Goal: Task Accomplishment & Management: Use online tool/utility

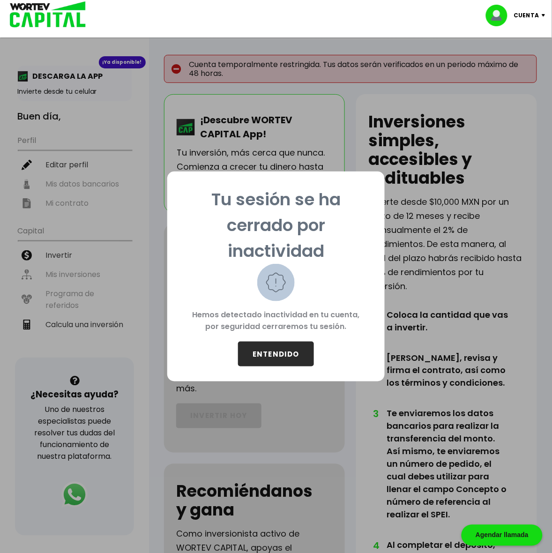
click at [284, 357] on button "ENTENDIDO" at bounding box center [276, 353] width 76 height 25
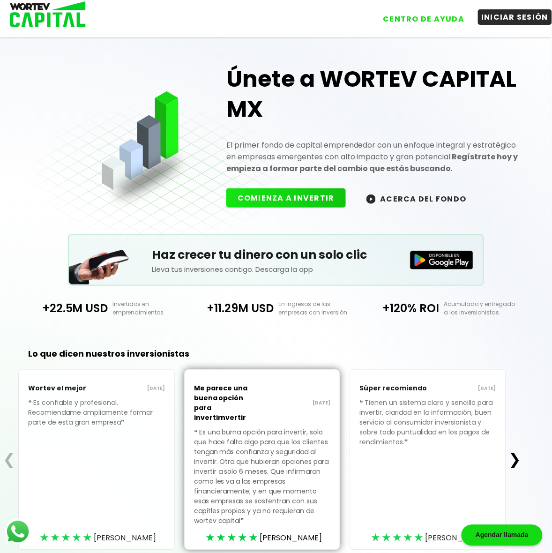
click at [506, 21] on button "INICIAR SESIÓN" at bounding box center [515, 16] width 74 height 15
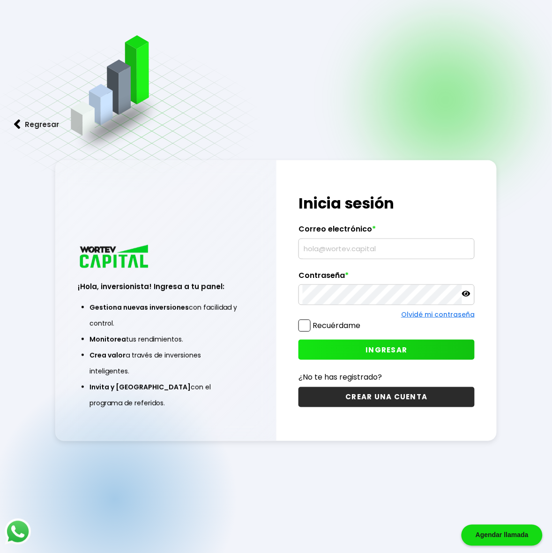
type input "[EMAIL_ADDRESS][DOMAIN_NAME]"
click at [304, 325] on span at bounding box center [304, 325] width 12 height 12
click at [362, 321] on input "Recuérdame" at bounding box center [362, 321] width 0 height 0
click at [343, 350] on button "INGRESAR" at bounding box center [386, 350] width 176 height 20
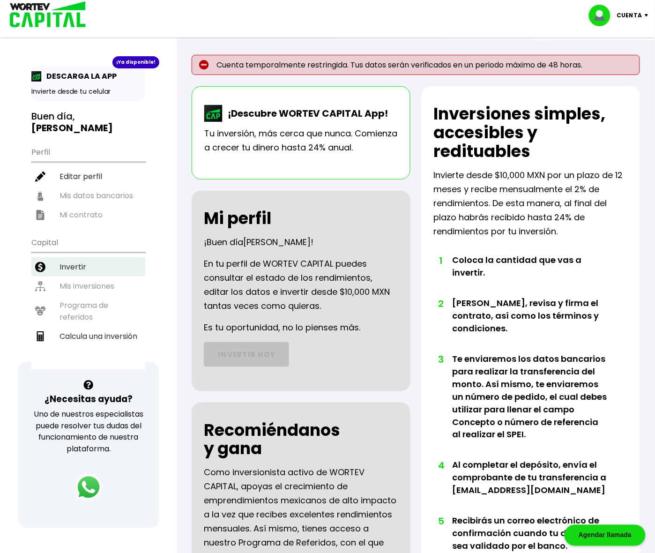
click at [76, 257] on li "Invertir" at bounding box center [88, 266] width 114 height 19
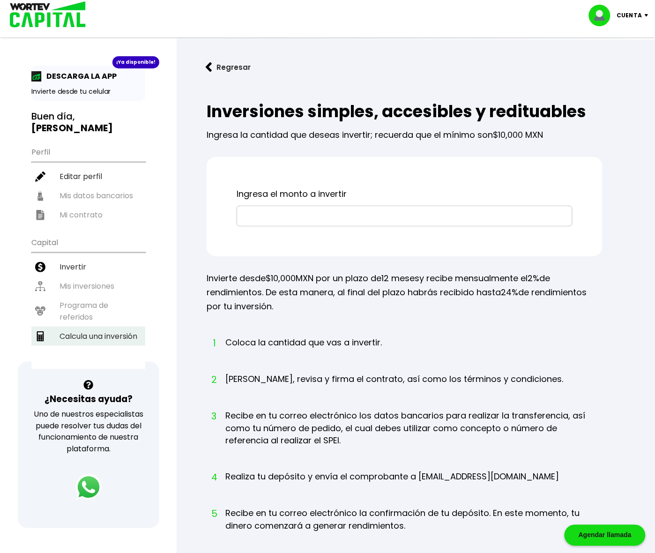
click at [101, 326] on li "Calcula una inversión" at bounding box center [88, 335] width 114 height 19
select select "1"
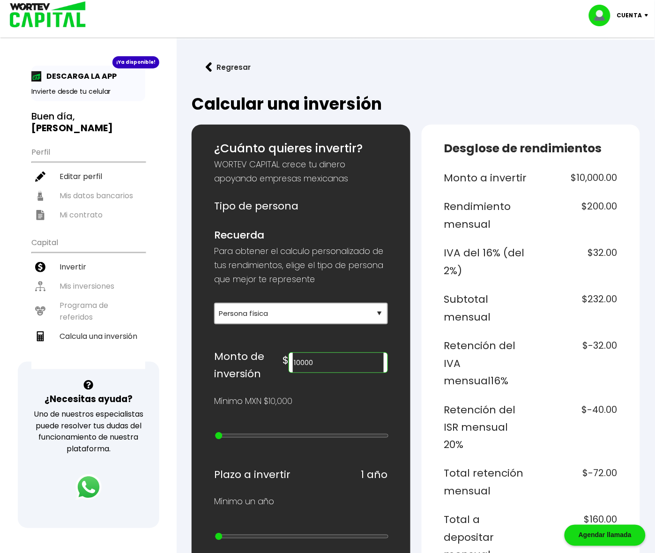
click at [560, 11] on p "Cuenta" at bounding box center [629, 15] width 25 height 14
click at [560, 59] on li "Cerrar sesión" at bounding box center [619, 62] width 75 height 19
